Goal: Find specific page/section: Find specific page/section

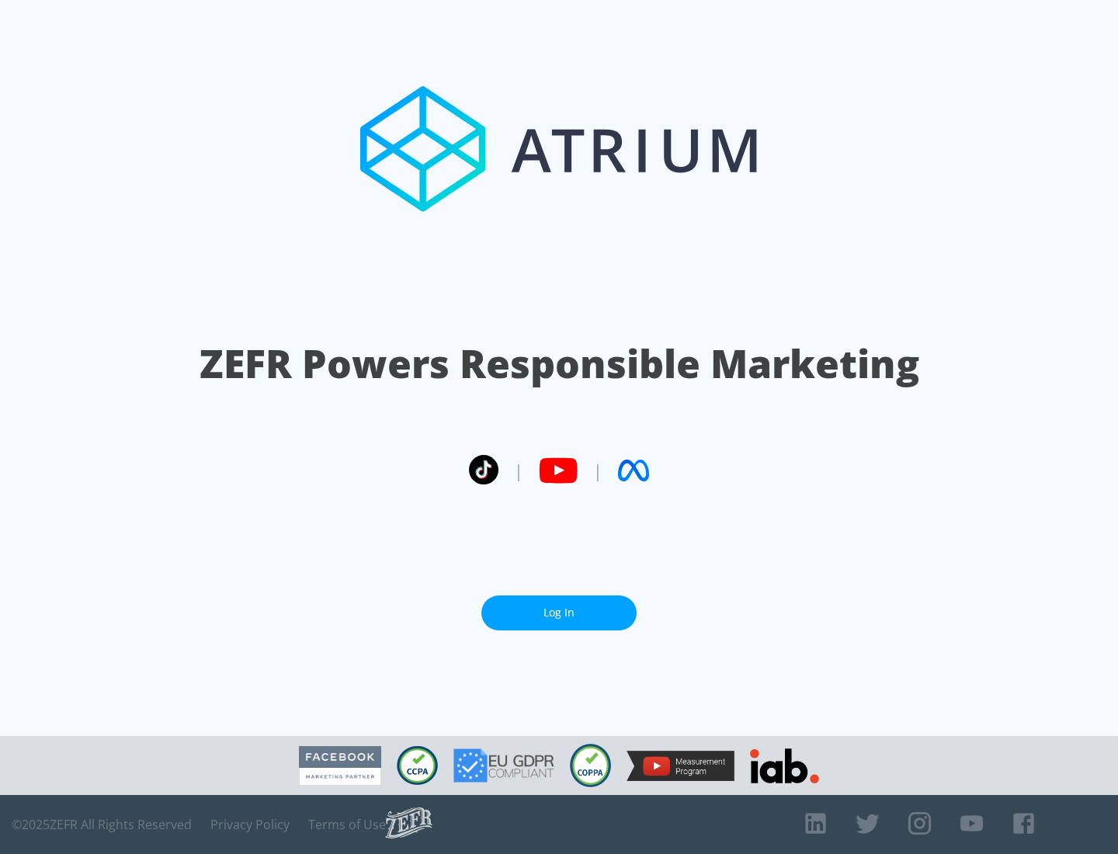
click at [559, 606] on link "Log In" at bounding box center [558, 612] width 155 height 35
